Goal: Task Accomplishment & Management: Complete application form

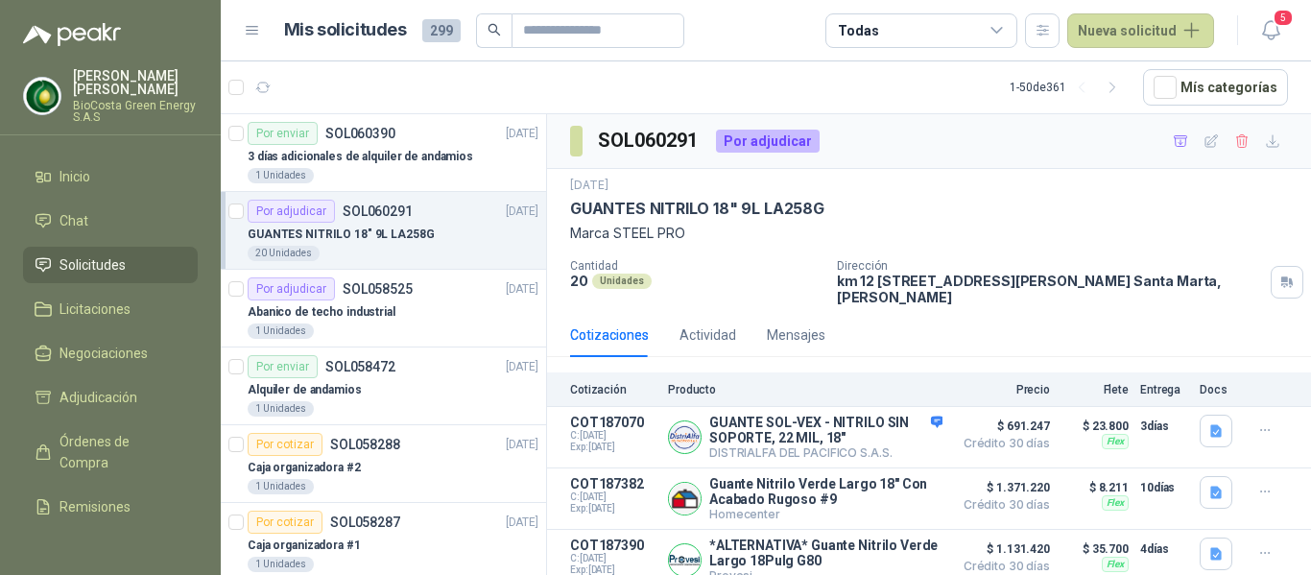
drag, startPoint x: 156, startPoint y: 7, endPoint x: 1021, endPoint y: 178, distance: 881.7
click at [1021, 178] on div "[DATE]" at bounding box center [929, 186] width 718 height 18
click at [1159, 39] on button "Nueva solicitud" at bounding box center [1141, 30] width 147 height 35
click at [1161, 82] on link "Solicitud" at bounding box center [1163, 77] width 163 height 34
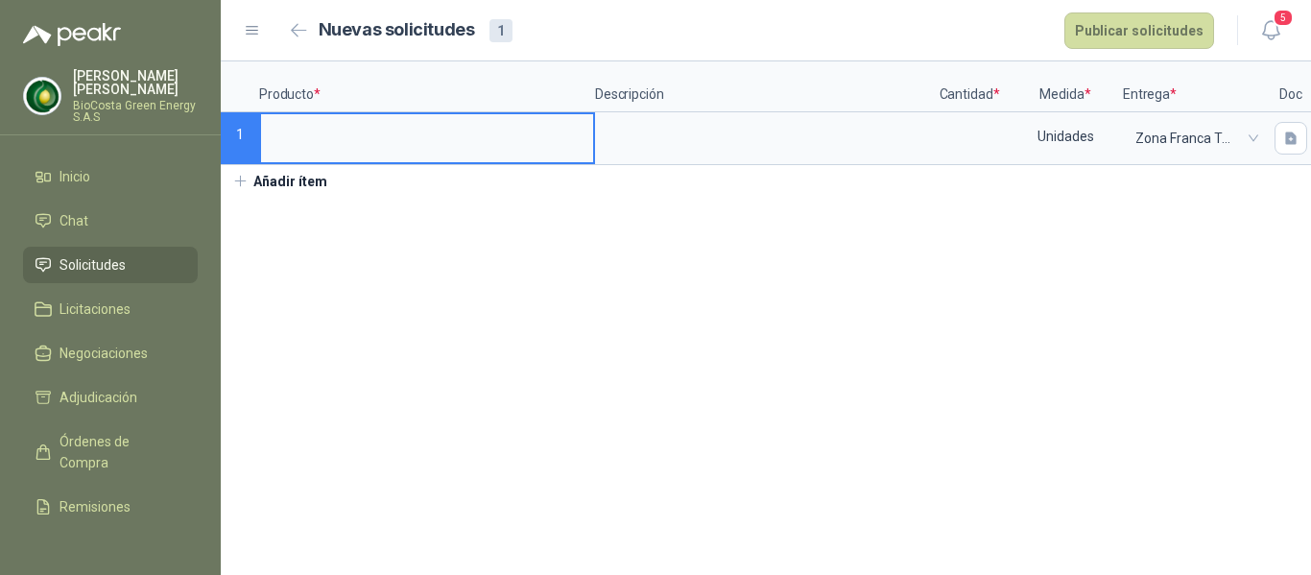
click at [378, 121] on input at bounding box center [427, 132] width 332 height 37
type input "**********"
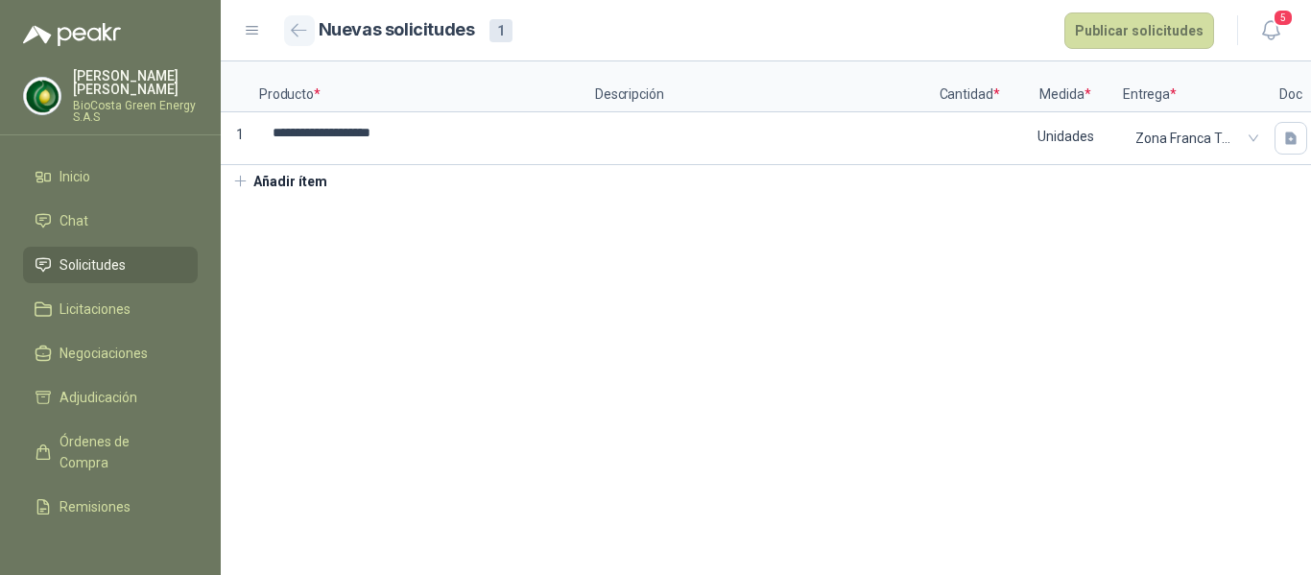
click at [300, 22] on button "button" at bounding box center [299, 30] width 31 height 31
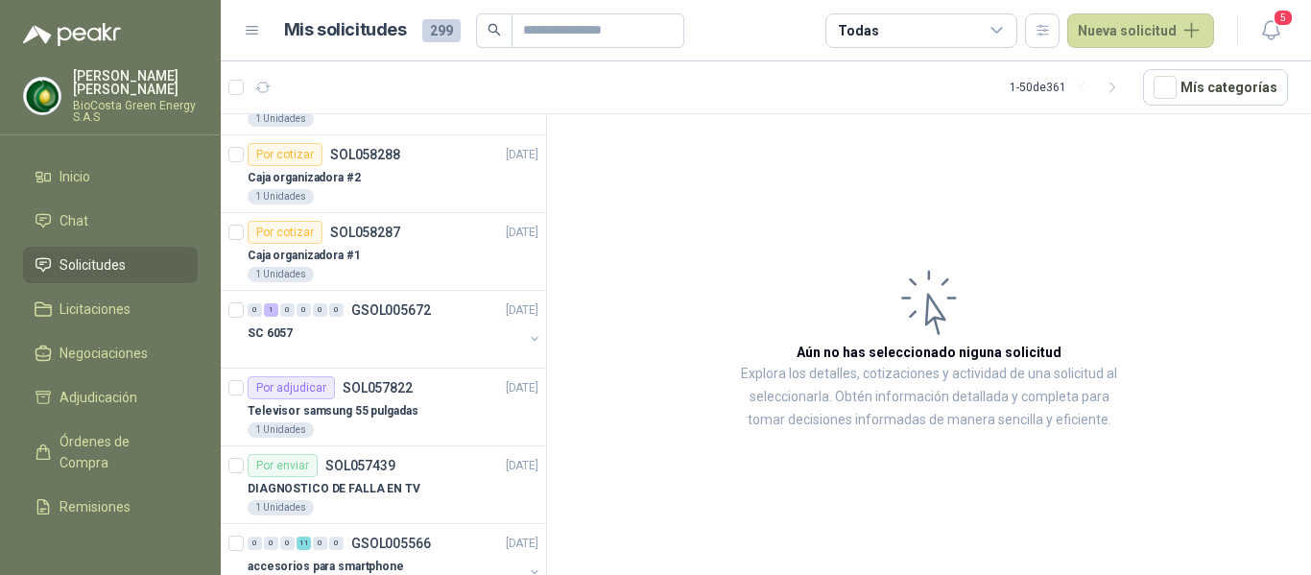
scroll to position [288, 0]
drag, startPoint x: 536, startPoint y: 50, endPoint x: 536, endPoint y: 37, distance: 12.5
click at [536, 47] on header "Mis solicitudes 299 Todas Nueva solicitud 5" at bounding box center [766, 30] width 1091 height 61
click at [536, 37] on input "text" at bounding box center [590, 30] width 134 height 33
type input "**********"
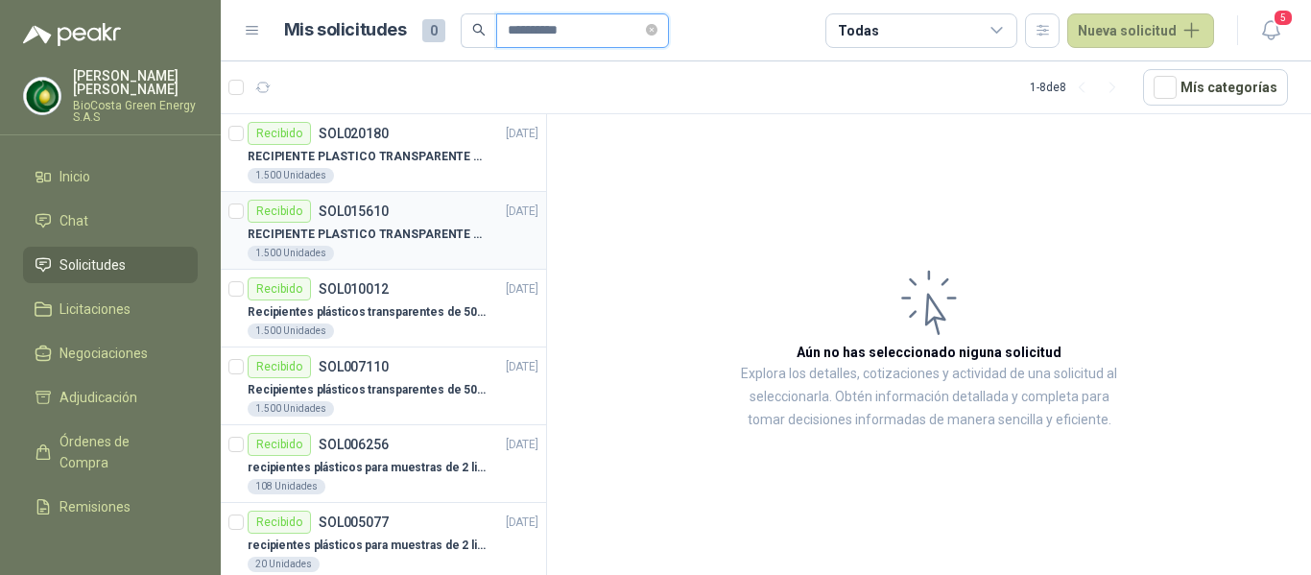
scroll to position [0, 0]
click at [422, 306] on p "RECIPIENTE PLASTICO TRANSPARENTE 500 ML" at bounding box center [367, 312] width 239 height 18
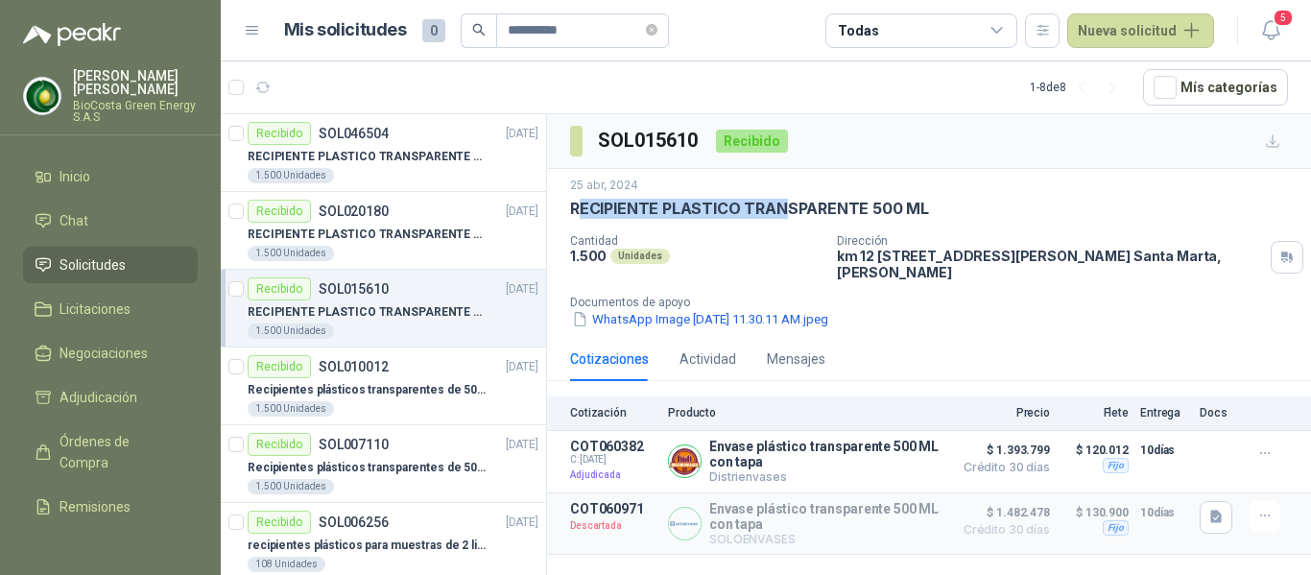
drag, startPoint x: 577, startPoint y: 206, endPoint x: 783, endPoint y: 216, distance: 206.6
click at [783, 216] on p "RECIPIENTE PLASTICO TRANSPARENTE 500 ML" at bounding box center [749, 209] width 359 height 20
click at [621, 211] on p "RECIPIENTE PLASTICO TRANSPARENTE 500 ML" at bounding box center [749, 209] width 359 height 20
click at [575, 206] on p "RECIPIENTE PLASTICO TRANSPARENTE 500 ML" at bounding box center [749, 209] width 359 height 20
drag, startPoint x: 571, startPoint y: 208, endPoint x: 913, endPoint y: 208, distance: 341.8
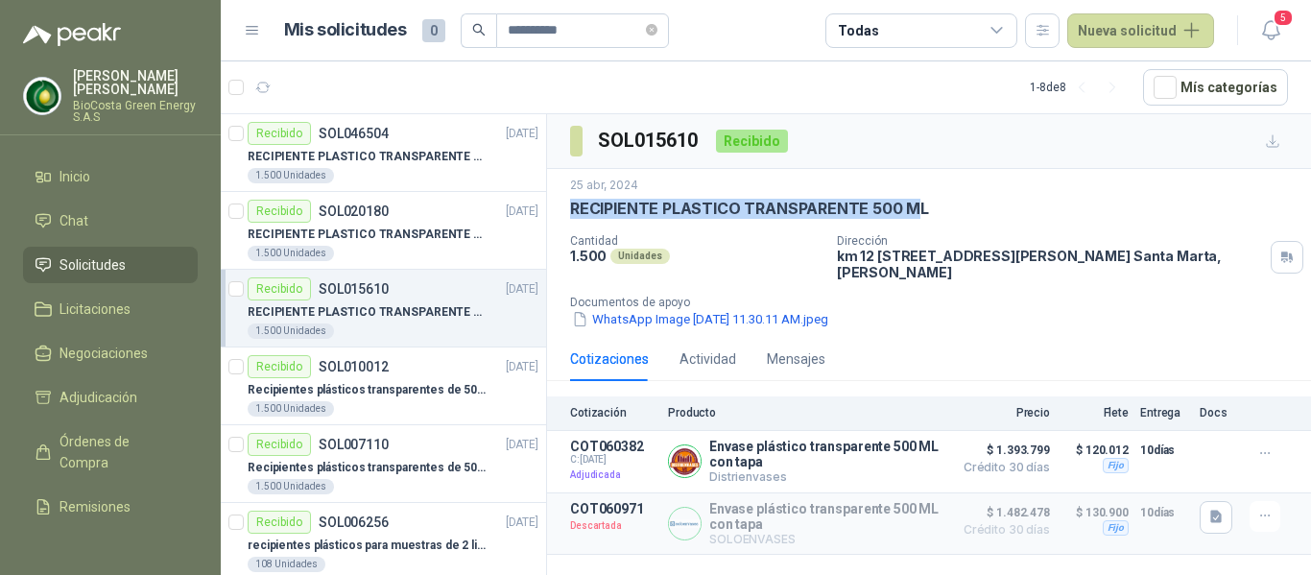
click at [913, 208] on p "RECIPIENTE PLASTICO TRANSPARENTE 500 ML" at bounding box center [749, 209] width 359 height 20
copy p "RECIPIENTE PLASTICO TRANSPARENTE 500 M"
click at [1161, 27] on button "Nueva solicitud" at bounding box center [1141, 30] width 147 height 35
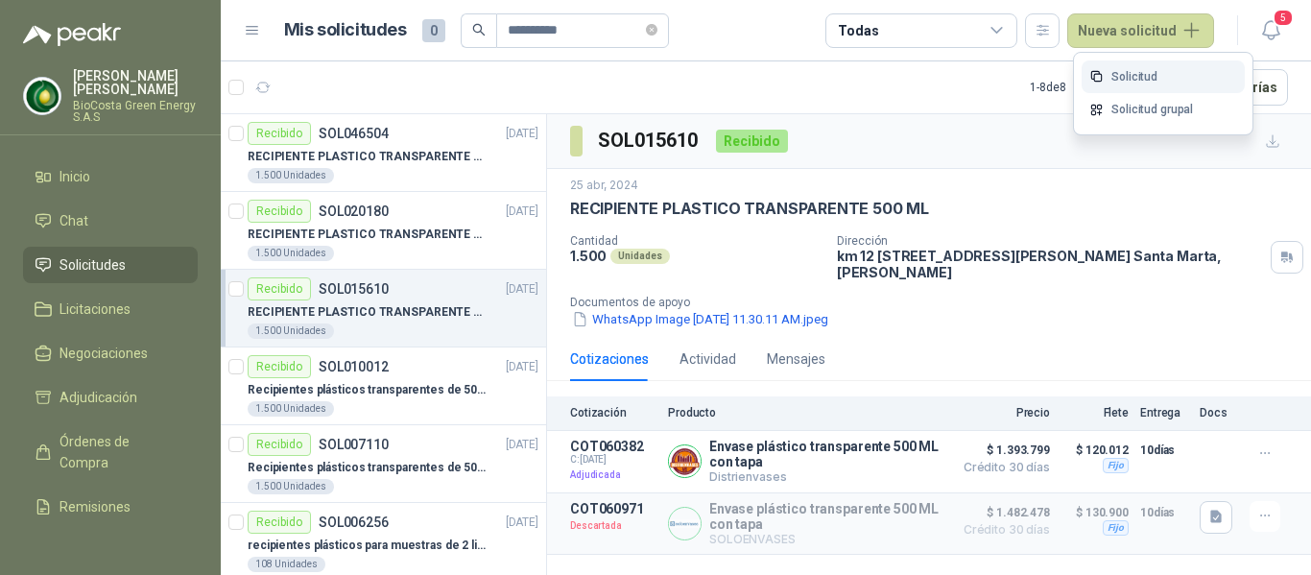
click at [1101, 76] on icon at bounding box center [1097, 76] width 14 height 14
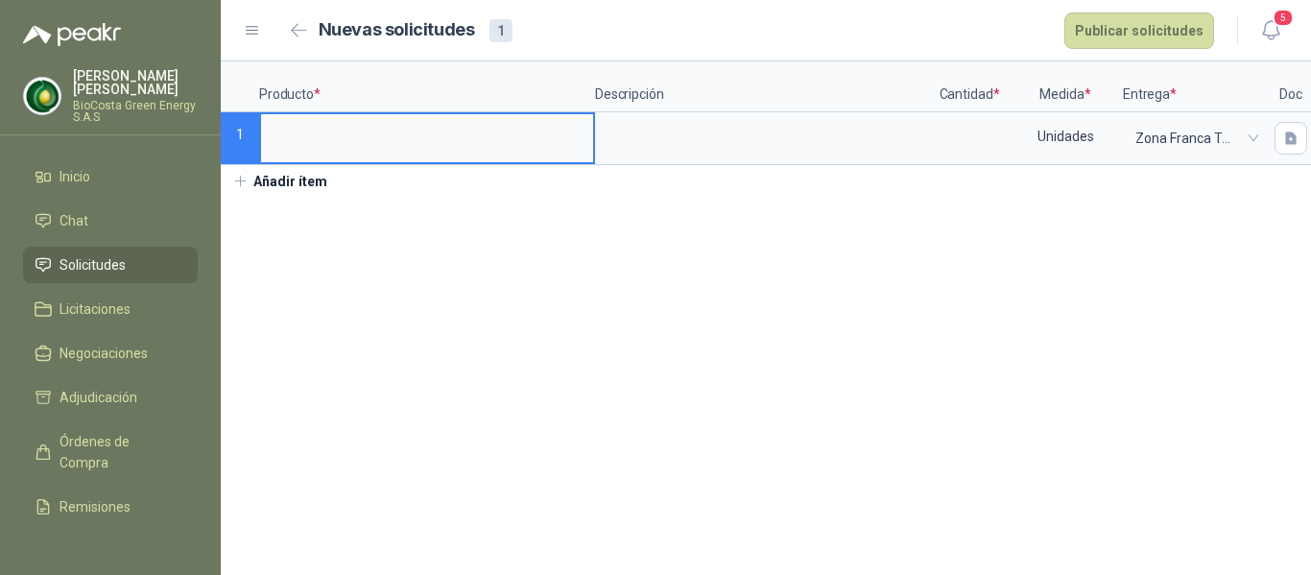
click at [313, 127] on input at bounding box center [427, 132] width 332 height 37
click at [565, 134] on input "**********" at bounding box center [427, 132] width 332 height 37
type input "**********"
click at [964, 135] on input at bounding box center [969, 132] width 73 height 37
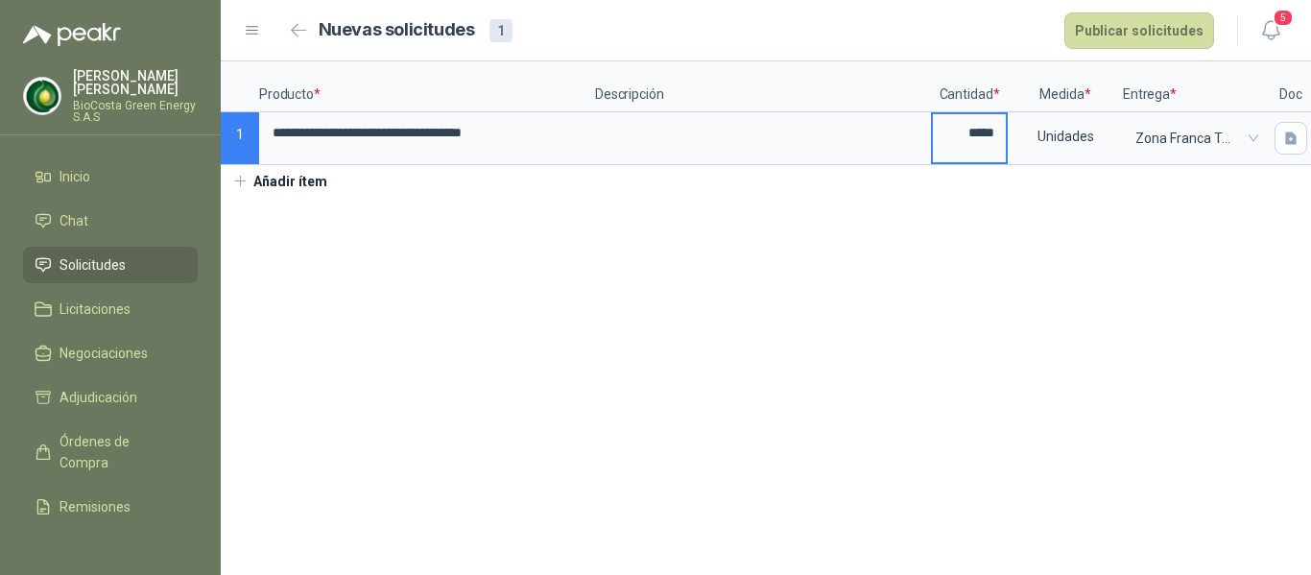
type input "*****"
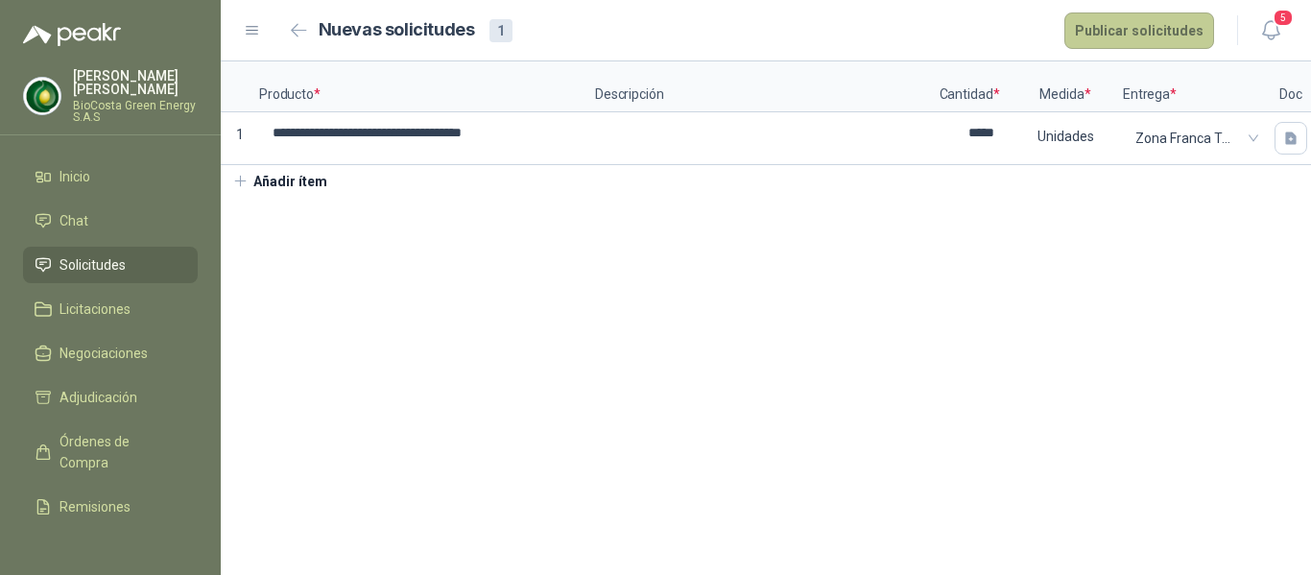
click at [1133, 36] on button "Publicar solicitudes" at bounding box center [1140, 30] width 150 height 36
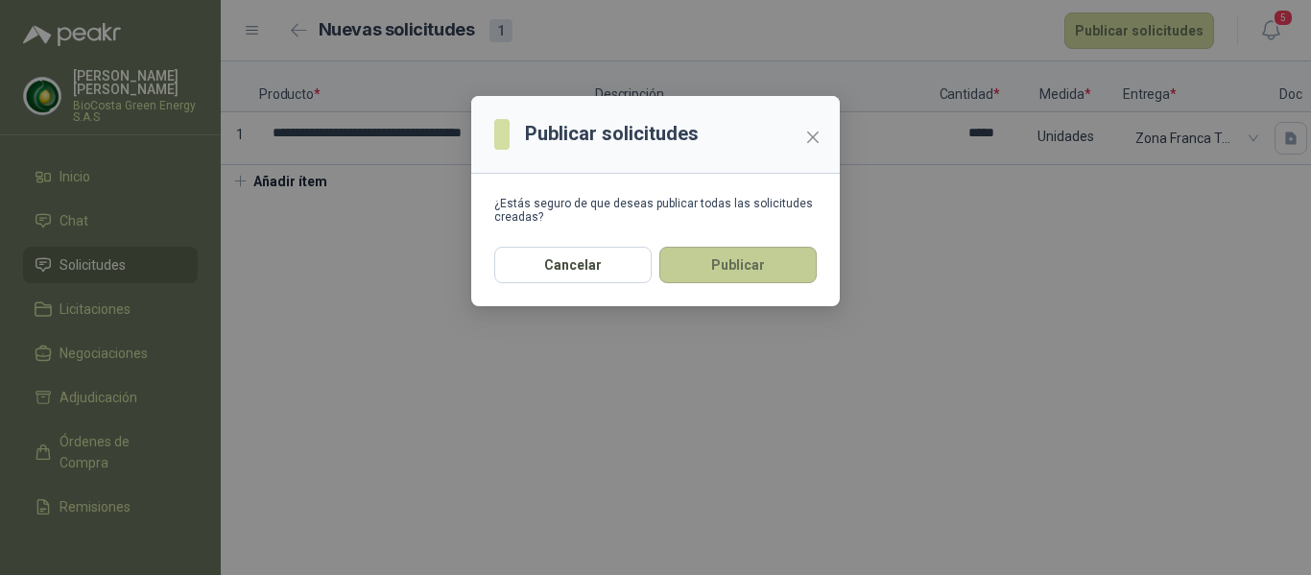
click at [750, 267] on button "Publicar" at bounding box center [738, 265] width 157 height 36
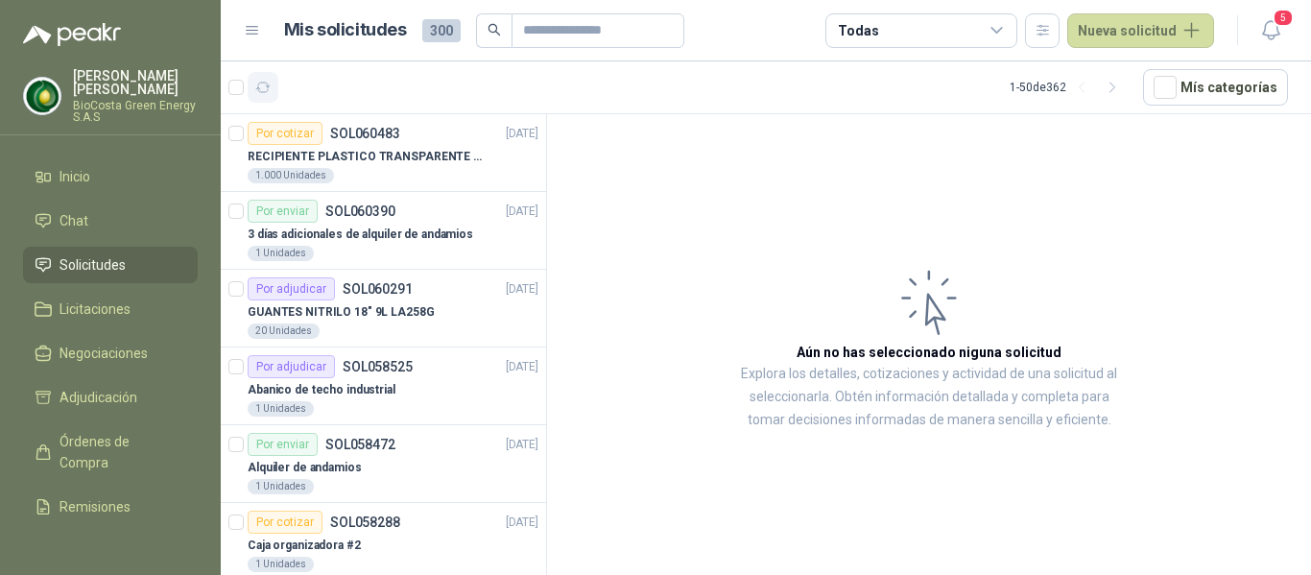
click at [271, 82] on icon "button" at bounding box center [263, 88] width 16 height 16
